Goal: Task Accomplishment & Management: Manage account settings

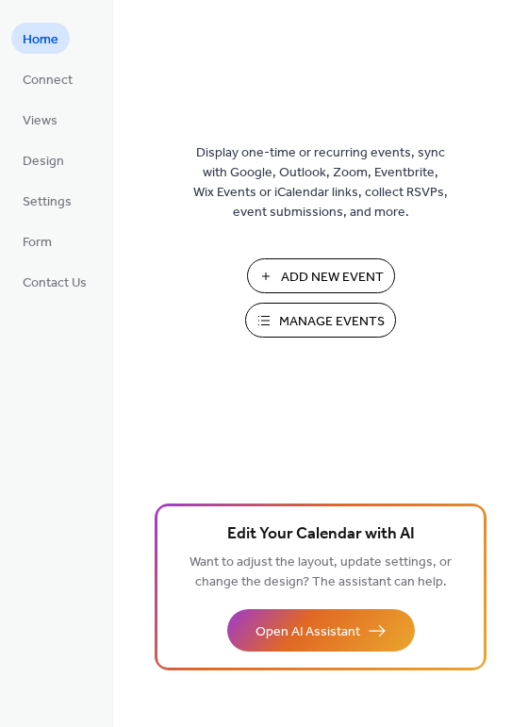
click at [349, 287] on span "Add New Event" at bounding box center [332, 278] width 103 height 20
click at [317, 312] on span "Manage Events" at bounding box center [332, 322] width 106 height 20
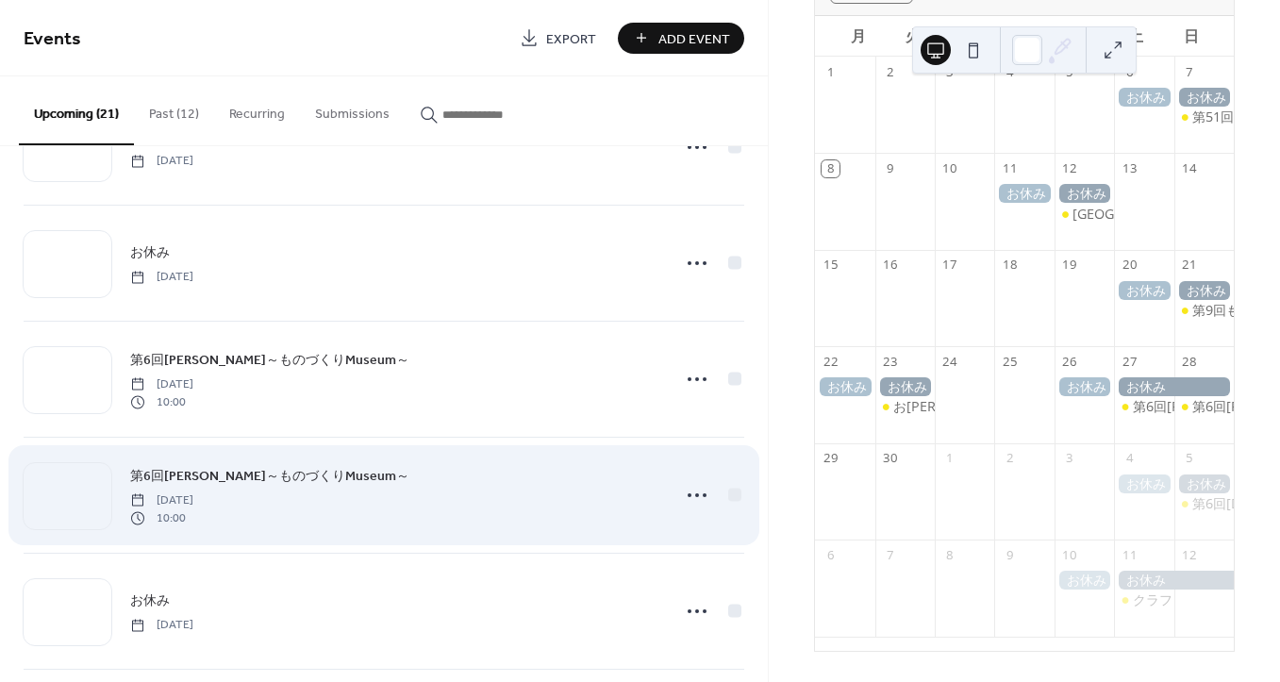
scroll to position [1223, 0]
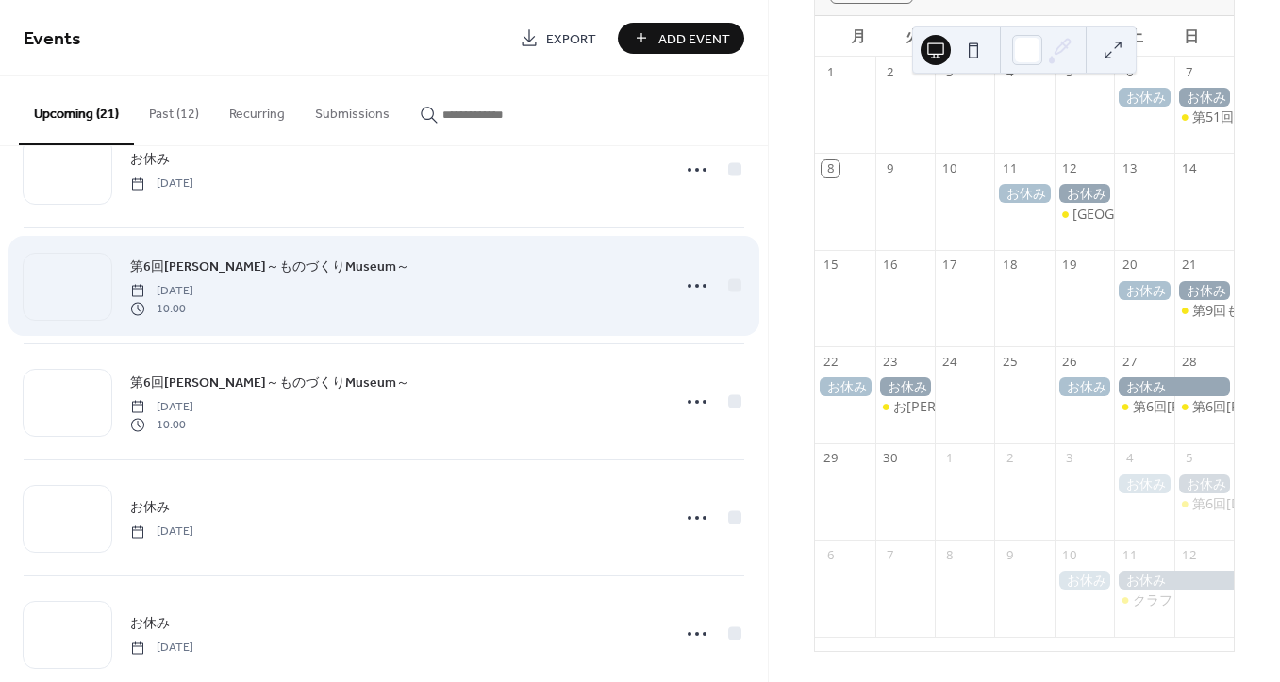
click at [292, 258] on span "第6回岡崎マルシェ～ものづくりMuseum～" at bounding box center [269, 268] width 279 height 20
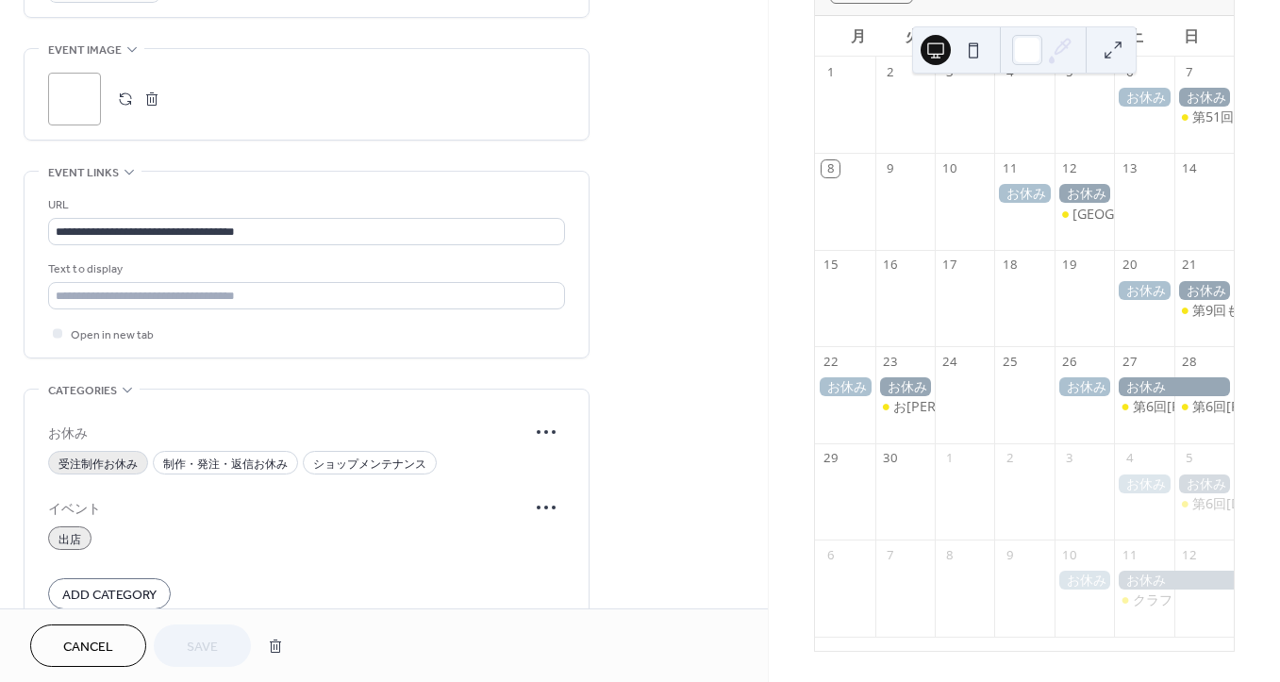
scroll to position [978, 0]
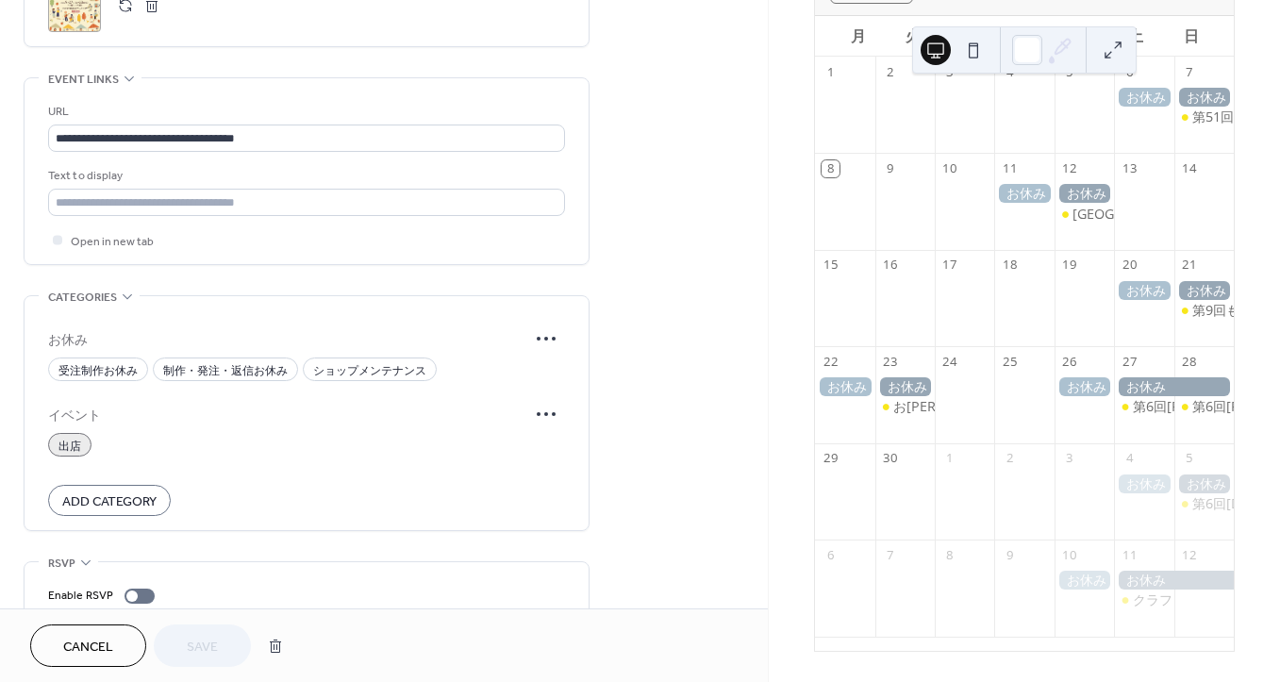
click at [125, 11] on button "button" at bounding box center [125, 5] width 26 height 26
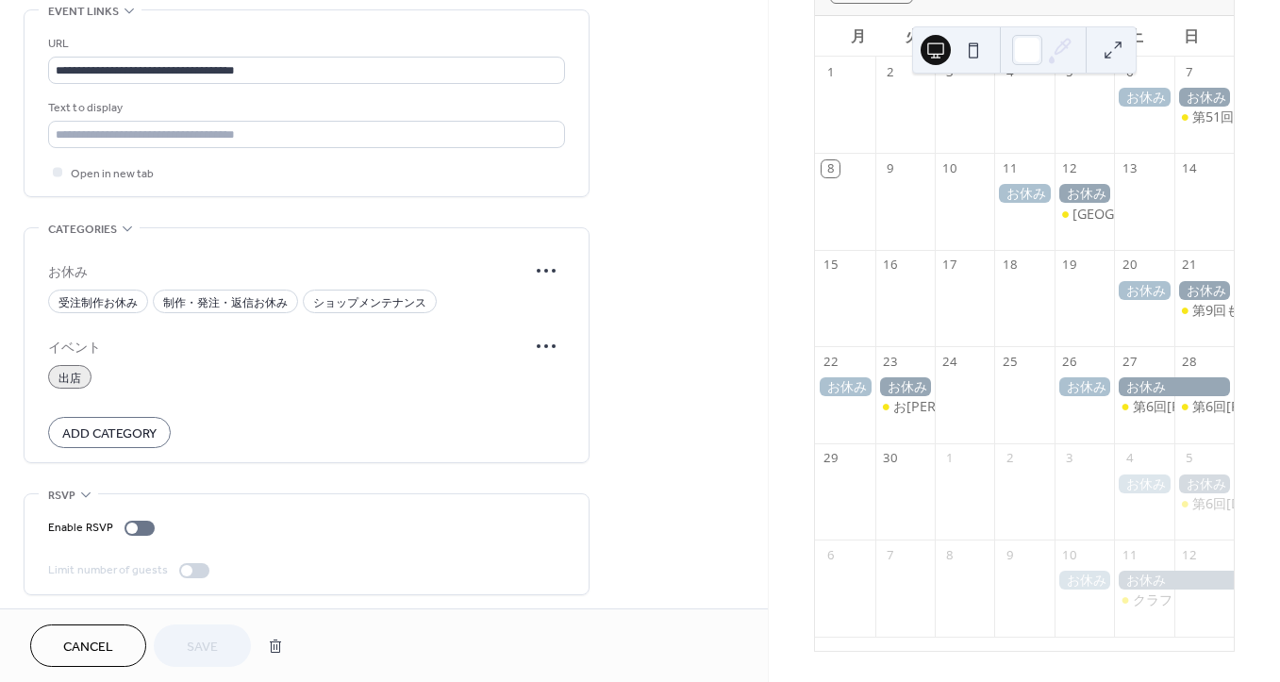
scroll to position [1049, 0]
click at [86, 645] on span "Cancel" at bounding box center [88, 648] width 50 height 20
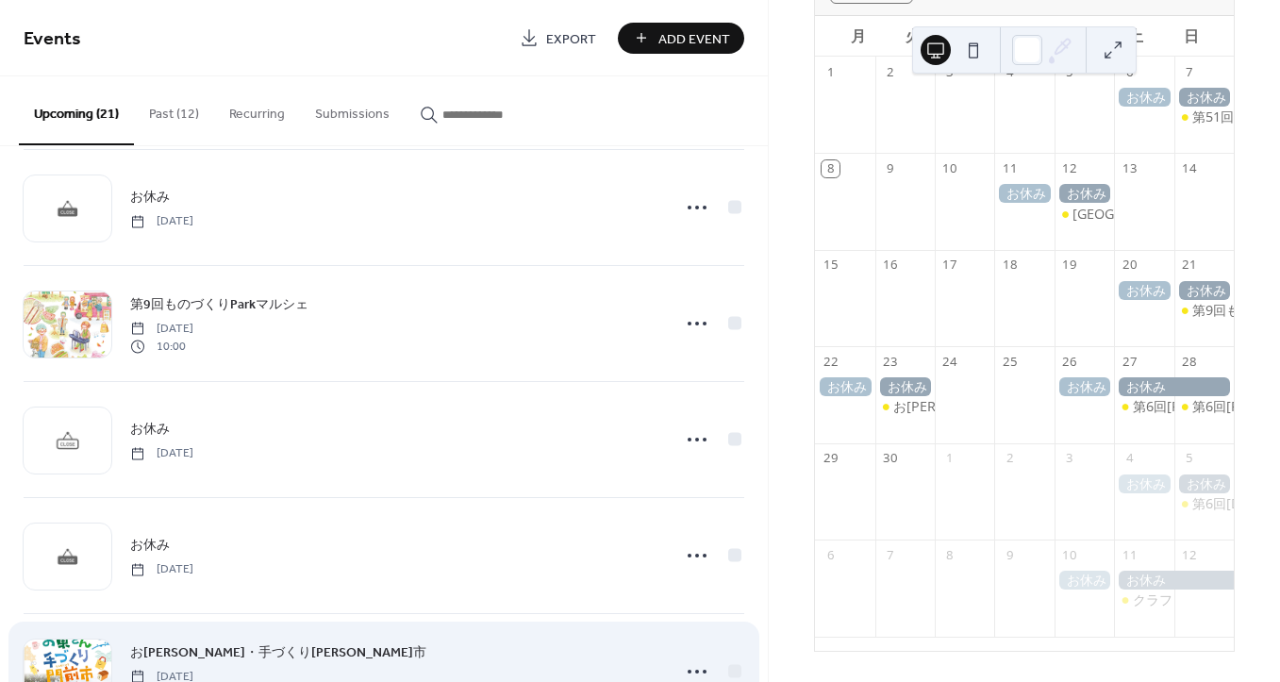
scroll to position [978, 0]
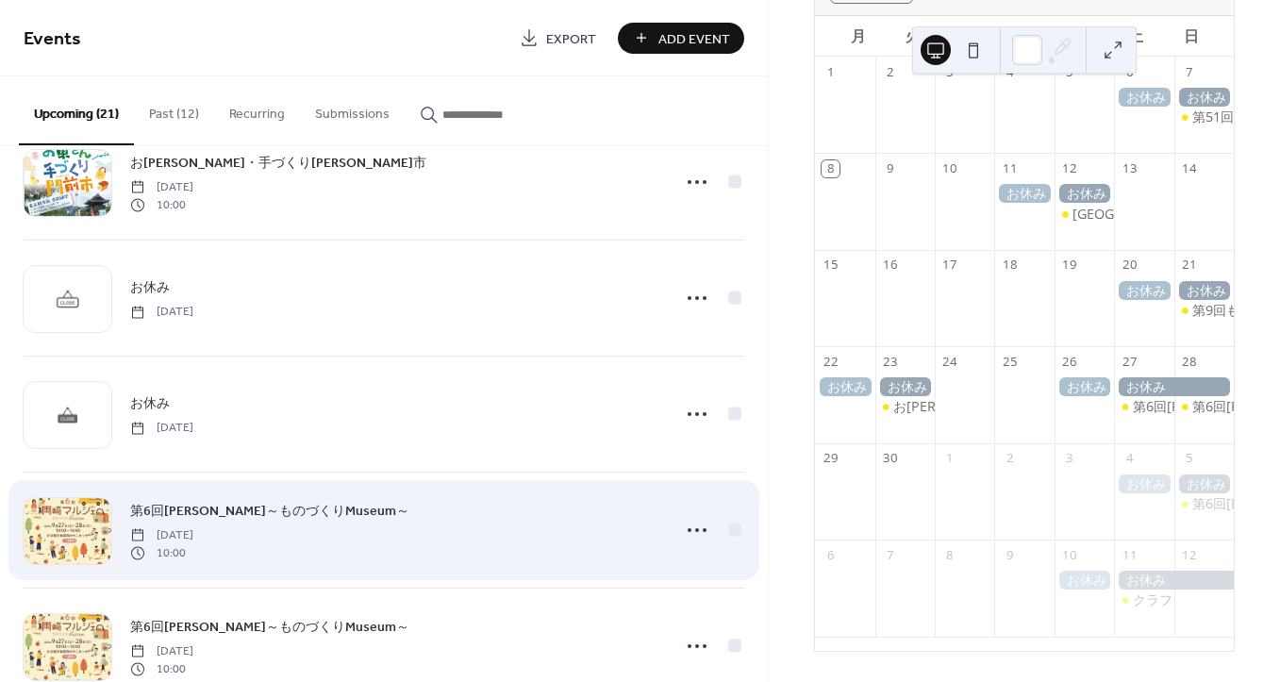
click at [258, 506] on span "第6回岡崎マルシェ～ものづくりMuseum～" at bounding box center [269, 512] width 279 height 20
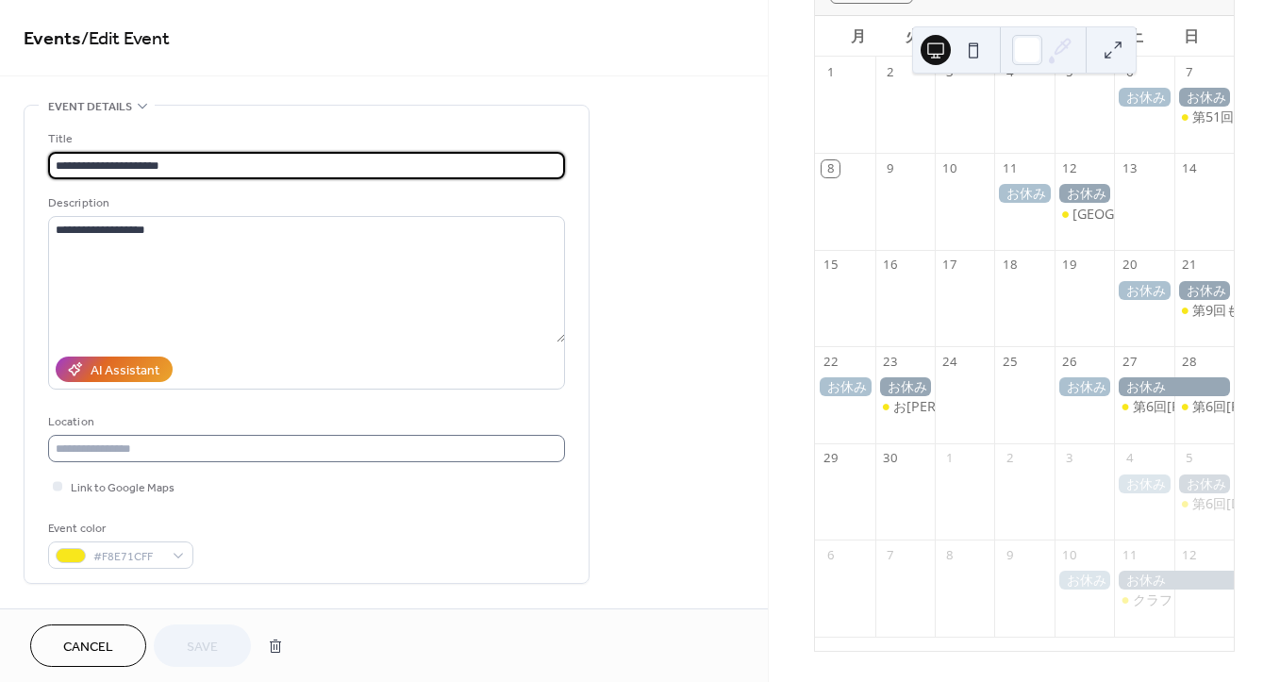
scroll to position [733, 0]
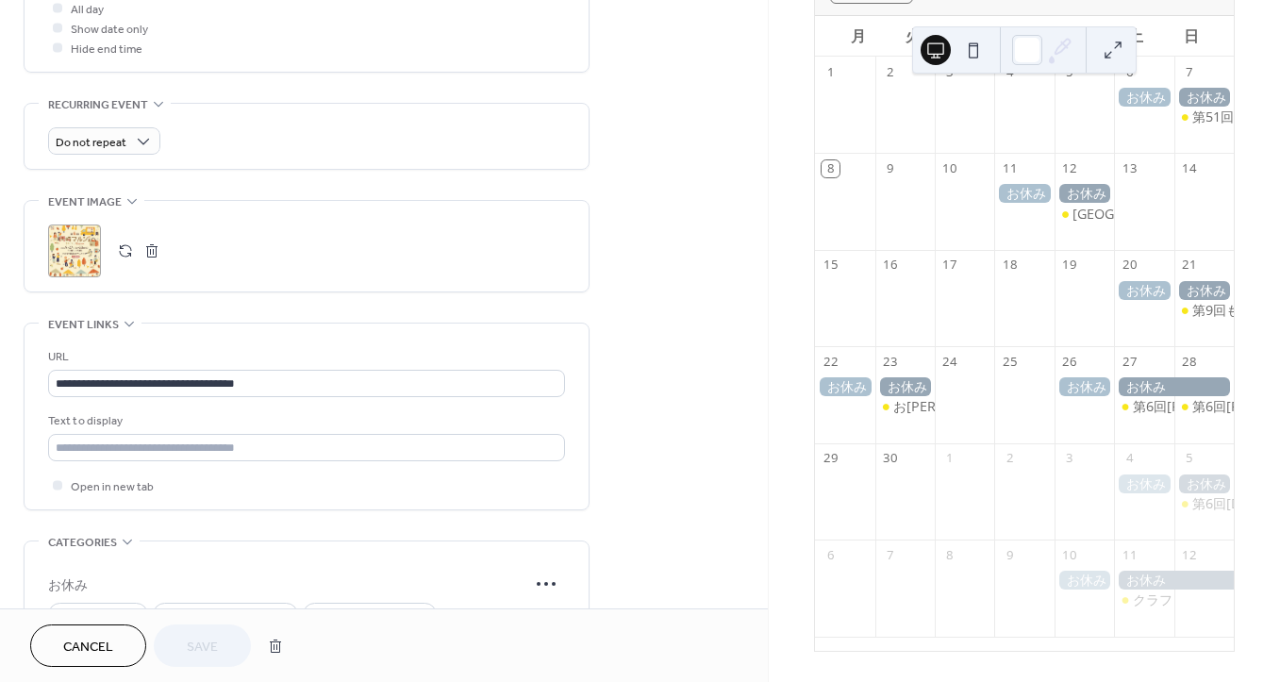
click at [113, 251] on button "button" at bounding box center [125, 251] width 26 height 26
click at [207, 647] on span "Save" at bounding box center [202, 648] width 31 height 20
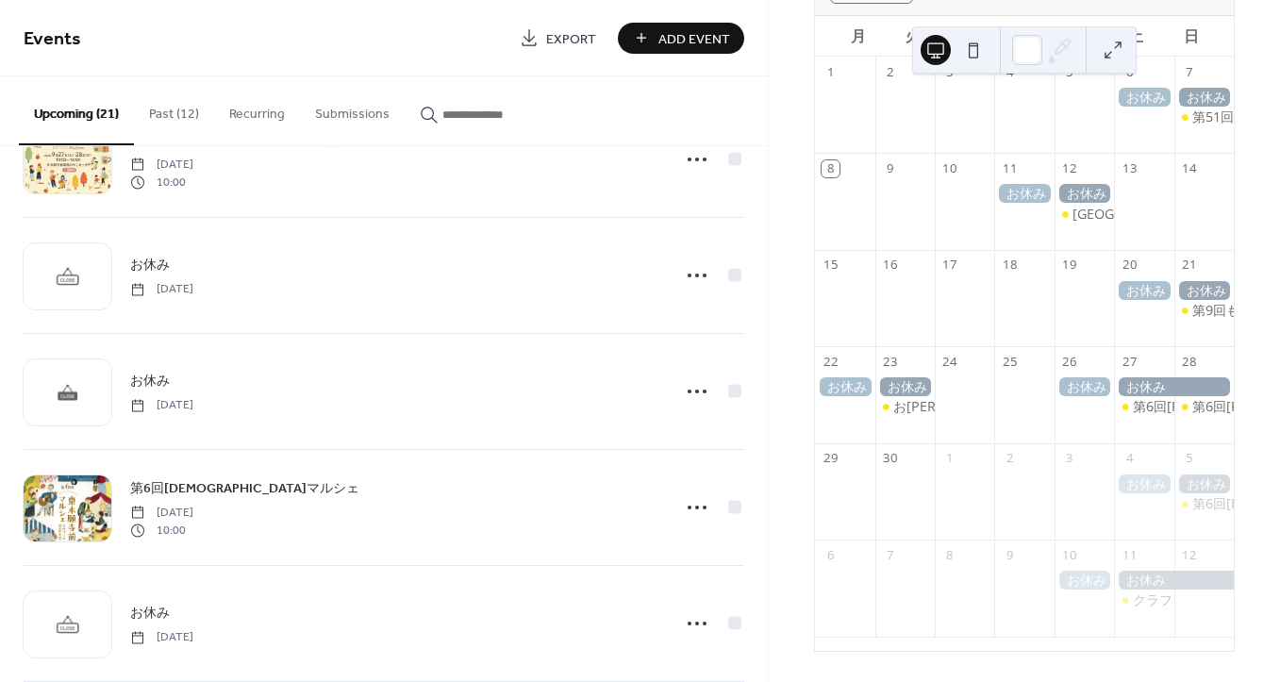
scroll to position [1221, 0]
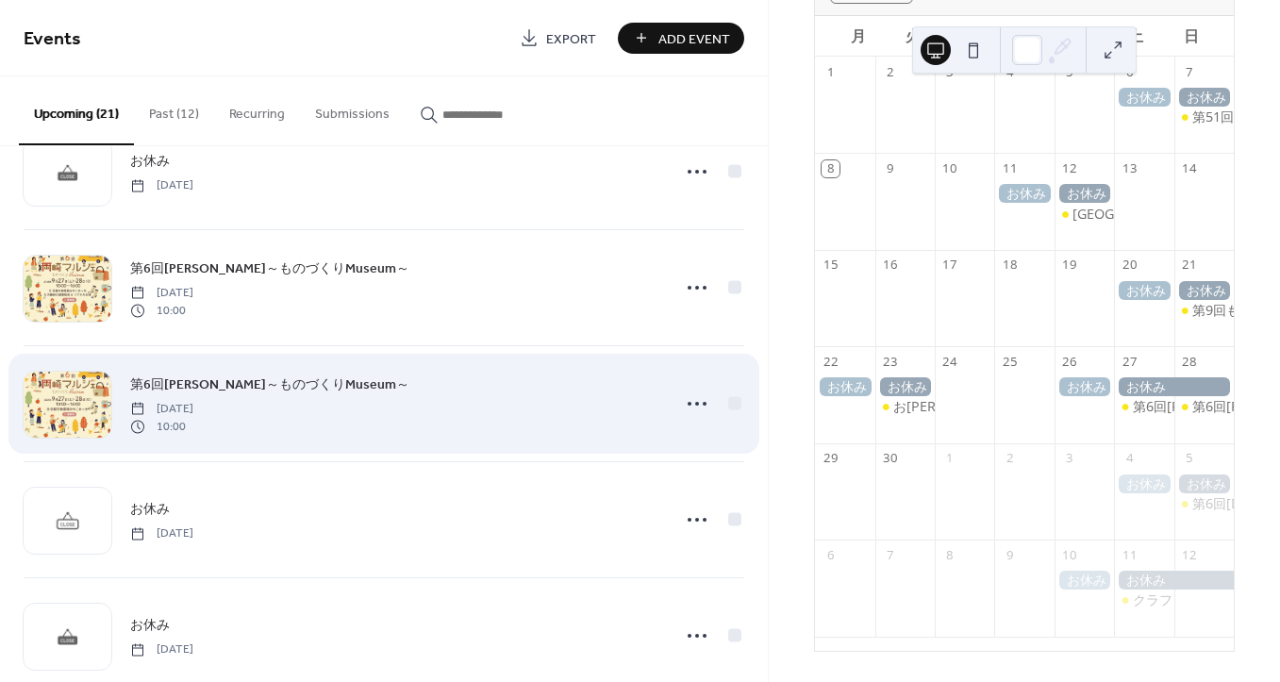
click at [247, 381] on span "第6回岡崎マルシェ～ものづくりMuseum～" at bounding box center [269, 385] width 279 height 20
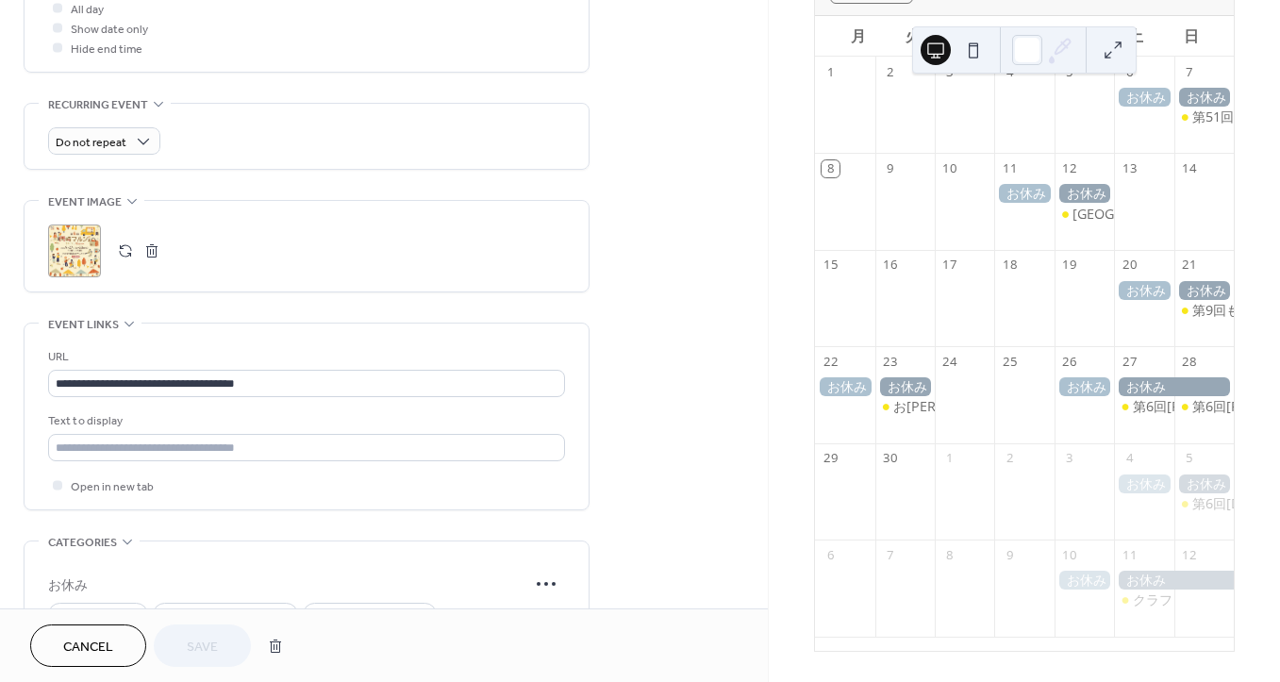
scroll to position [978, 0]
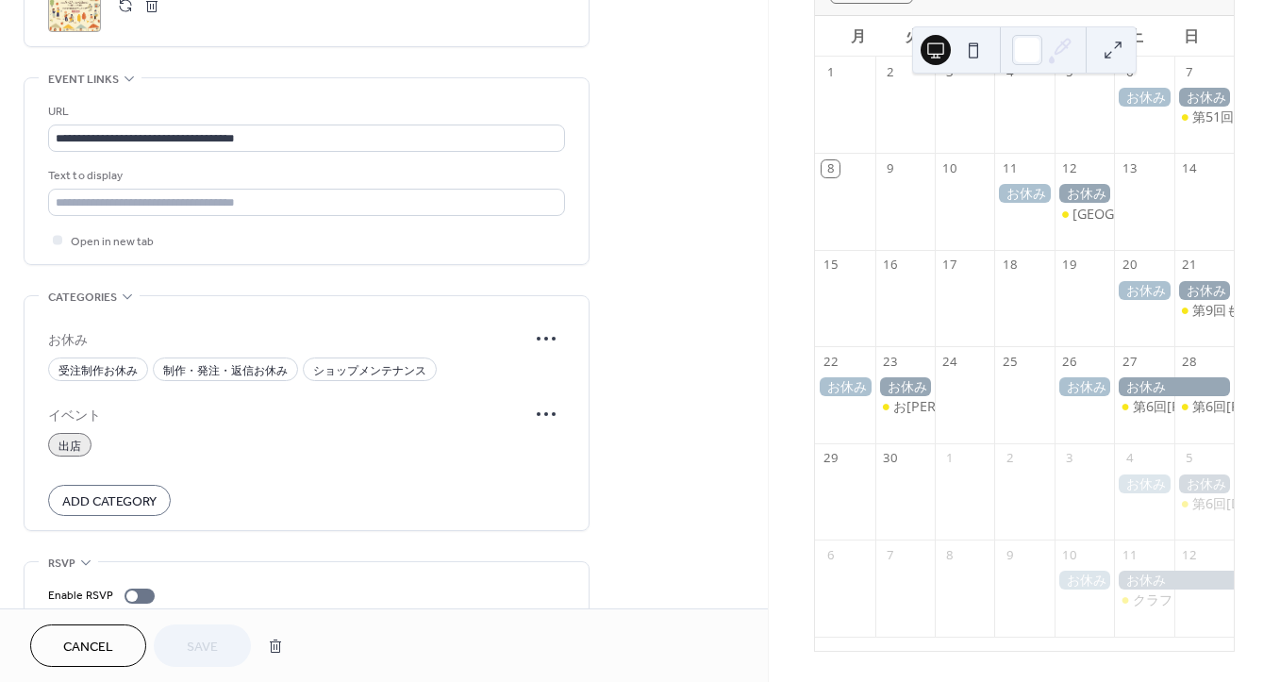
click at [124, 8] on button "button" at bounding box center [125, 5] width 26 height 26
click at [195, 654] on span "Save" at bounding box center [202, 648] width 31 height 20
